Goal: Book appointment/travel/reservation

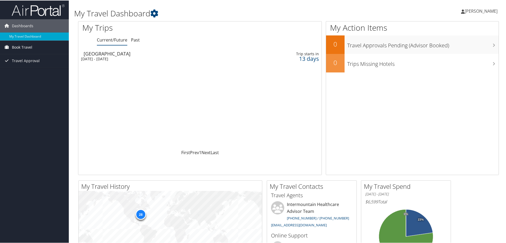
click at [24, 43] on span "Book Travel" at bounding box center [22, 46] width 20 height 13
click at [31, 64] on link "Book/Manage Online Trips" at bounding box center [34, 65] width 69 height 8
click at [21, 46] on span "Book Travel" at bounding box center [22, 46] width 20 height 13
click at [24, 65] on link "Book/Manage Online Trips" at bounding box center [34, 65] width 69 height 8
click at [109, 56] on div "Salt Lake City" at bounding box center [159, 53] width 151 height 5
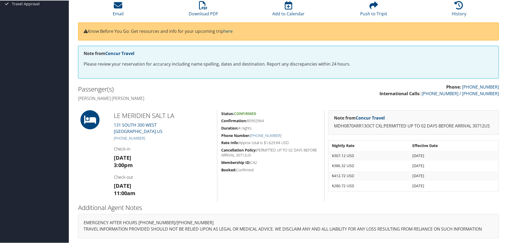
scroll to position [49, 0]
